Goal: Check status

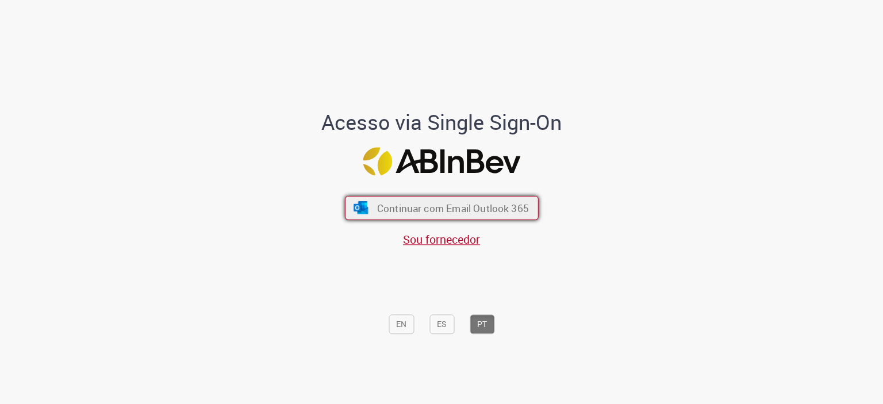
click at [380, 206] on span "Continuar com Email Outlook 365" at bounding box center [453, 207] width 152 height 13
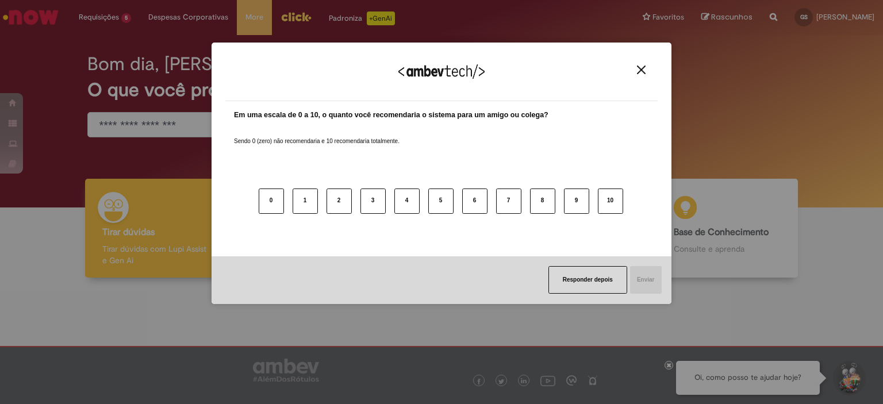
click at [645, 67] on img "Close" at bounding box center [641, 70] width 9 height 9
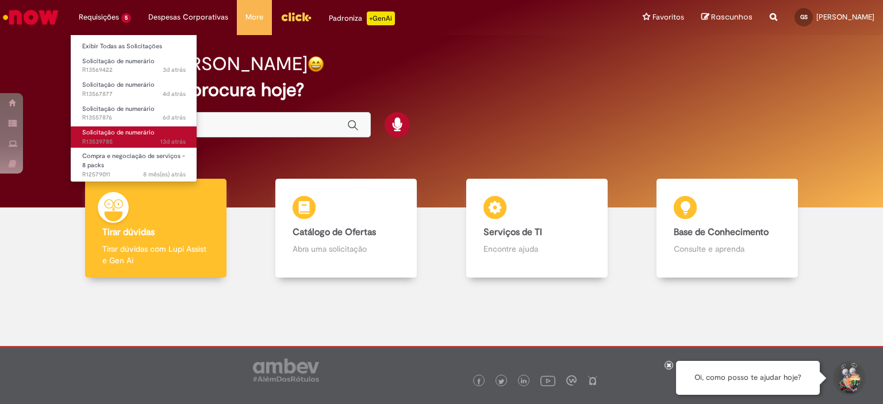
click at [127, 130] on span "Solicitação de numerário" at bounding box center [118, 132] width 72 height 9
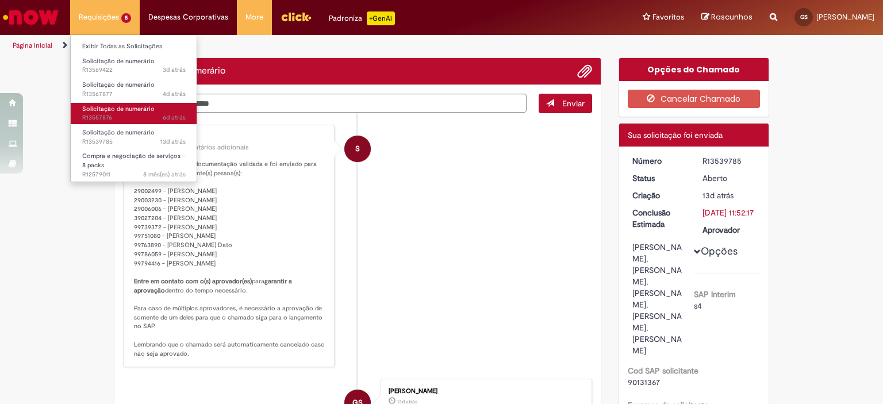
click at [124, 112] on span "Solicitação de numerário" at bounding box center [118, 109] width 72 height 9
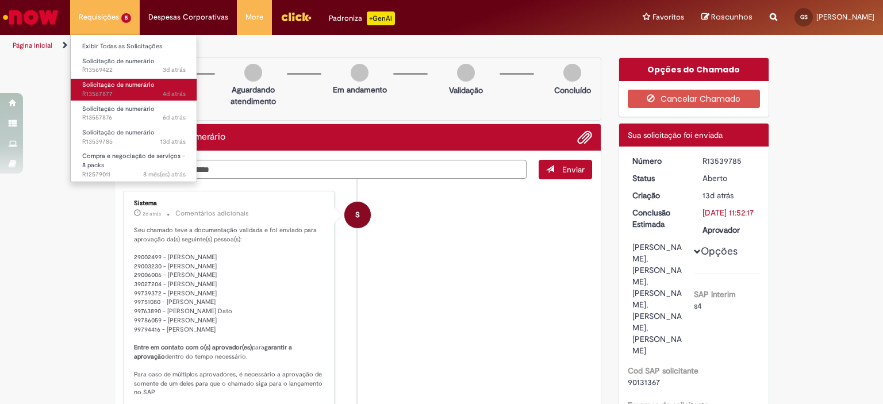
click at [106, 82] on span "Solicitação de numerário" at bounding box center [118, 85] width 72 height 9
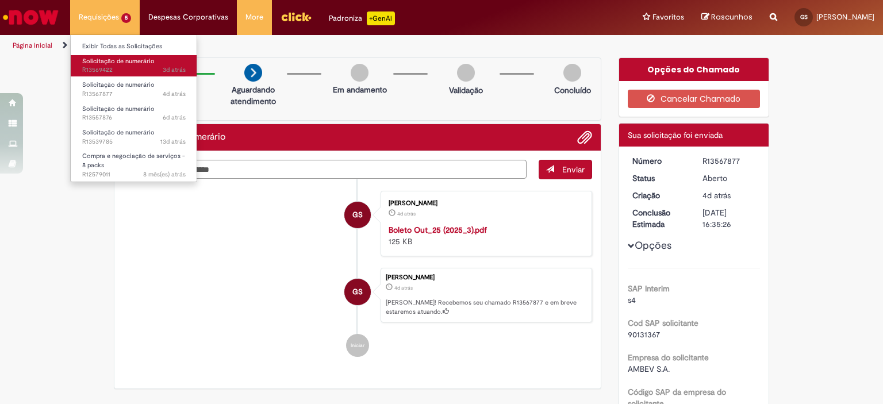
click at [113, 60] on span "Solicitação de numerário" at bounding box center [118, 61] width 72 height 9
